Goal: Check status: Check status

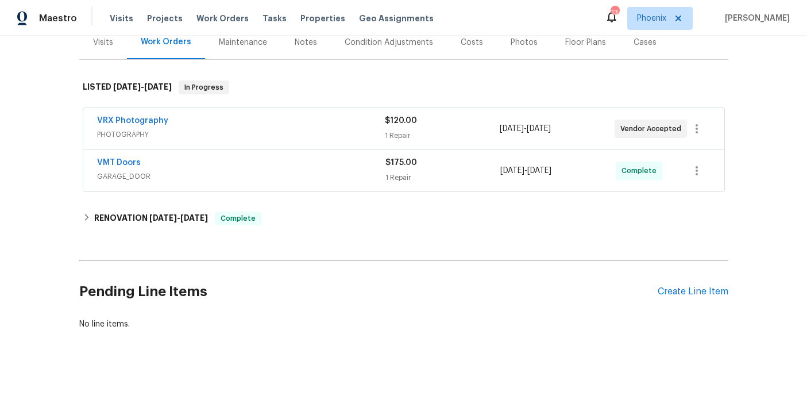
scroll to position [158, 0]
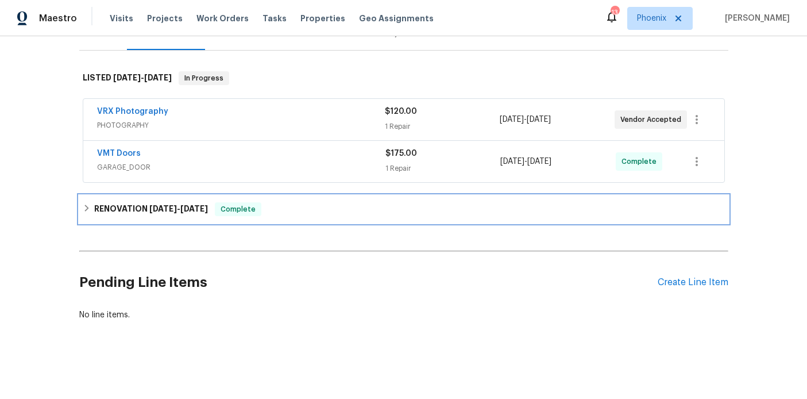
click at [88, 213] on div "RENOVATION [DATE] - [DATE] Complete" at bounding box center [404, 209] width 642 height 14
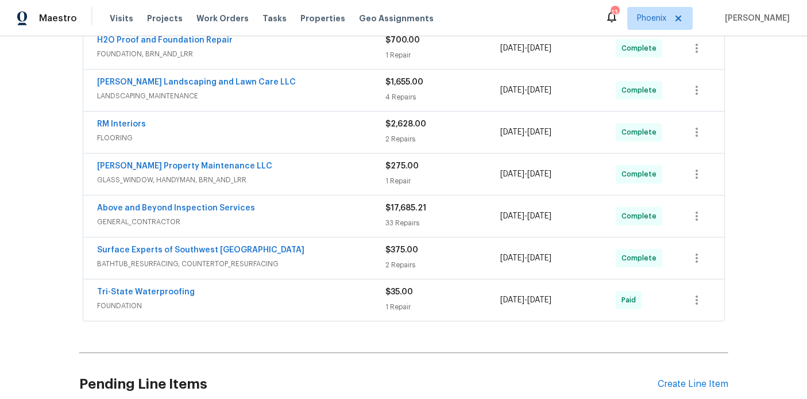
scroll to position [399, 0]
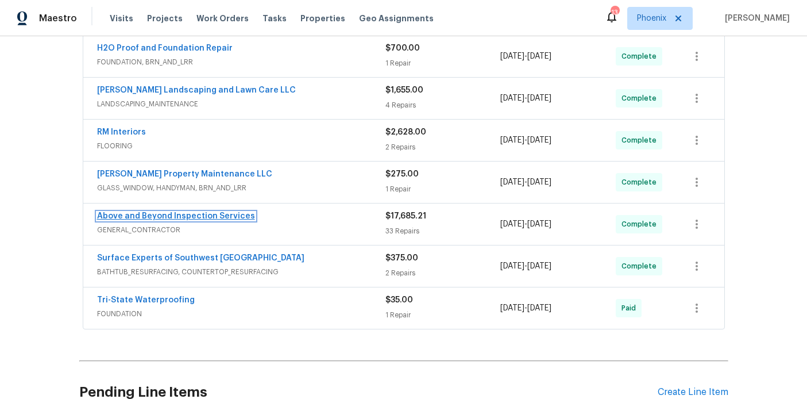
click at [174, 214] on link "Above and Beyond Inspection Services" at bounding box center [176, 216] width 158 height 8
